Goal: Task Accomplishment & Management: Manage account settings

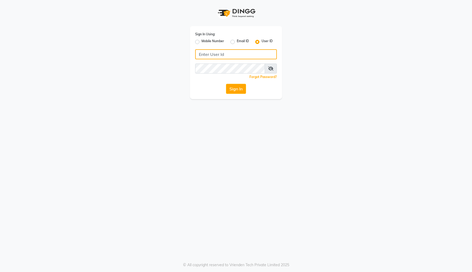
click at [232, 54] on input "Username" at bounding box center [236, 54] width 82 height 10
click at [226, 84] on button "Sign In" at bounding box center [236, 89] width 20 height 10
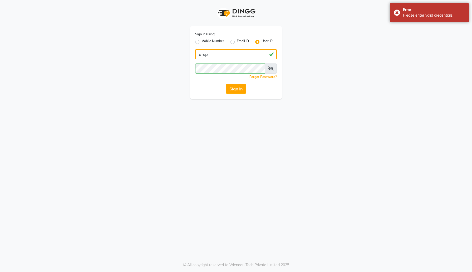
click at [229, 57] on input "arsp" at bounding box center [236, 54] width 82 height 10
type input "a"
type input "e1-922"
click at [232, 91] on button "Sign In" at bounding box center [236, 89] width 20 height 10
